Goal: Use online tool/utility: Use online tool/utility

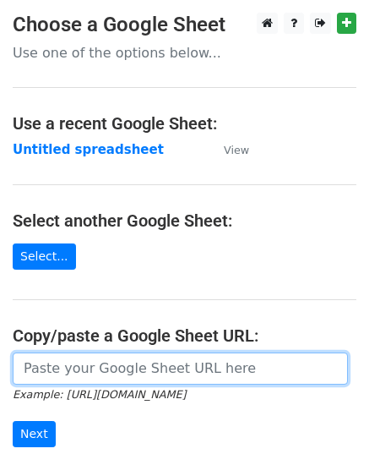
click at [40, 368] on input "url" at bounding box center [181, 368] width 336 height 32
paste input "[URL][DOMAIN_NAME]"
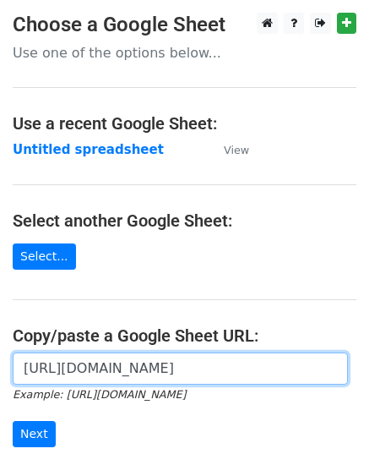
scroll to position [0, 507]
type input "https://docs.google.com/spreadsheets/d/1BTJMEKwxUn02gJjA4riOh0NeDGWdyvqDREc3gfd…"
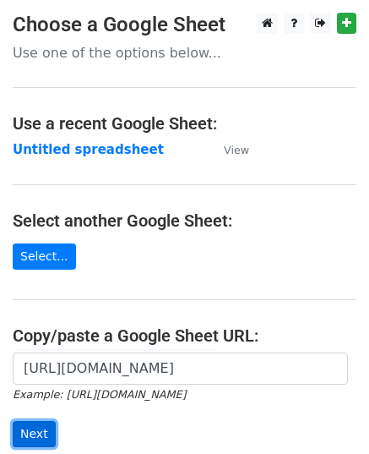
scroll to position [0, 0]
click at [36, 438] on input "Next" at bounding box center [34, 434] width 43 height 26
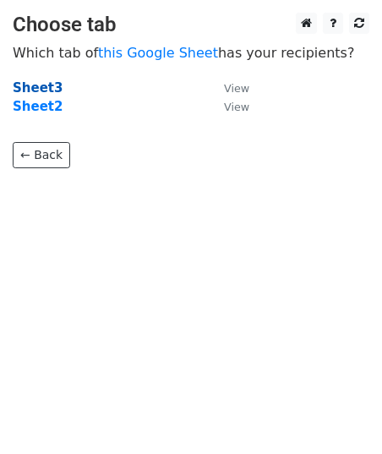
click at [36, 89] on strong "Sheet3" at bounding box center [38, 87] width 50 height 15
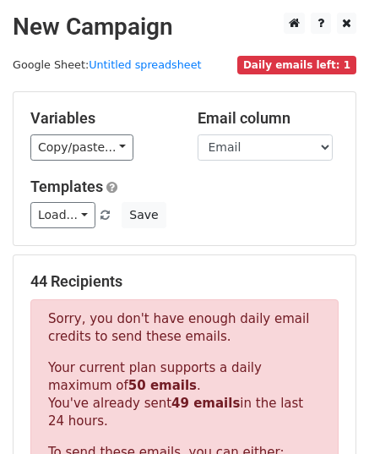
scroll to position [263, 0]
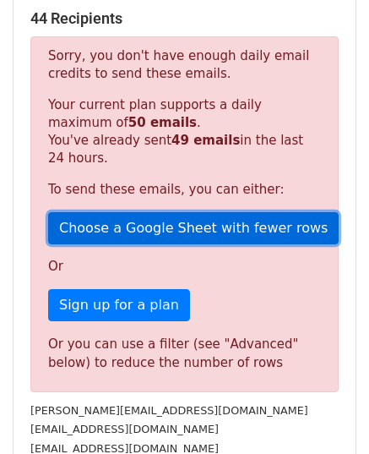
click at [100, 226] on link "Choose a Google Sheet with fewer rows" at bounding box center [193, 228] width 291 height 32
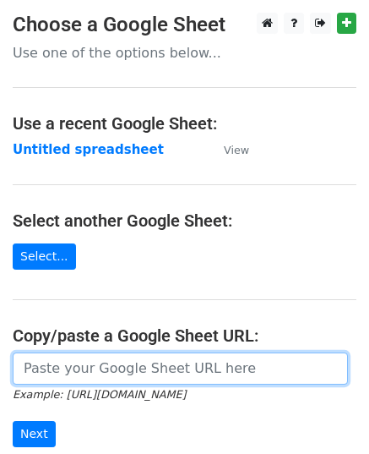
click at [61, 363] on input "url" at bounding box center [181, 368] width 336 height 32
paste input "[URL][DOMAIN_NAME]"
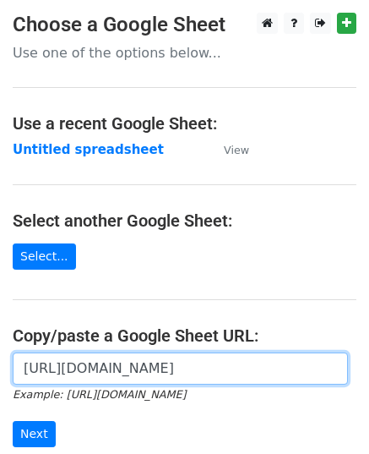
scroll to position [0, 507]
type input "[URL][DOMAIN_NAME]"
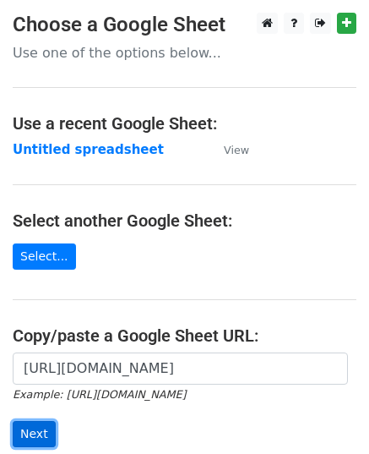
scroll to position [0, 0]
click at [33, 430] on input "Next" at bounding box center [34, 434] width 43 height 26
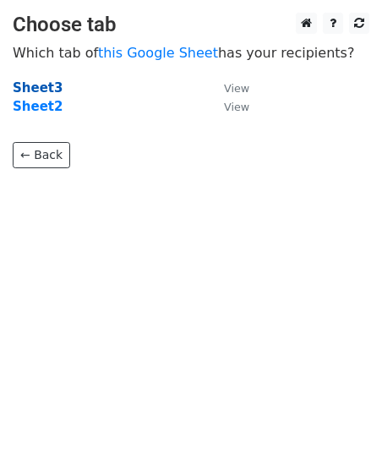
click at [19, 92] on strong "Sheet3" at bounding box center [38, 87] width 50 height 15
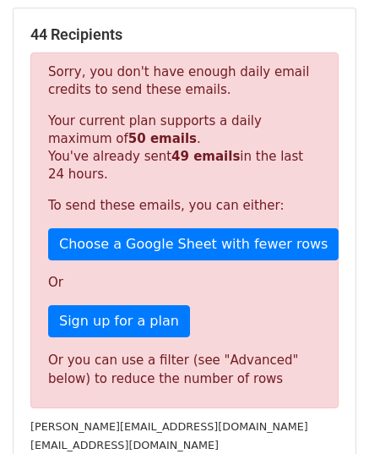
scroll to position [256, 0]
